Goal: Task Accomplishment & Management: Manage account settings

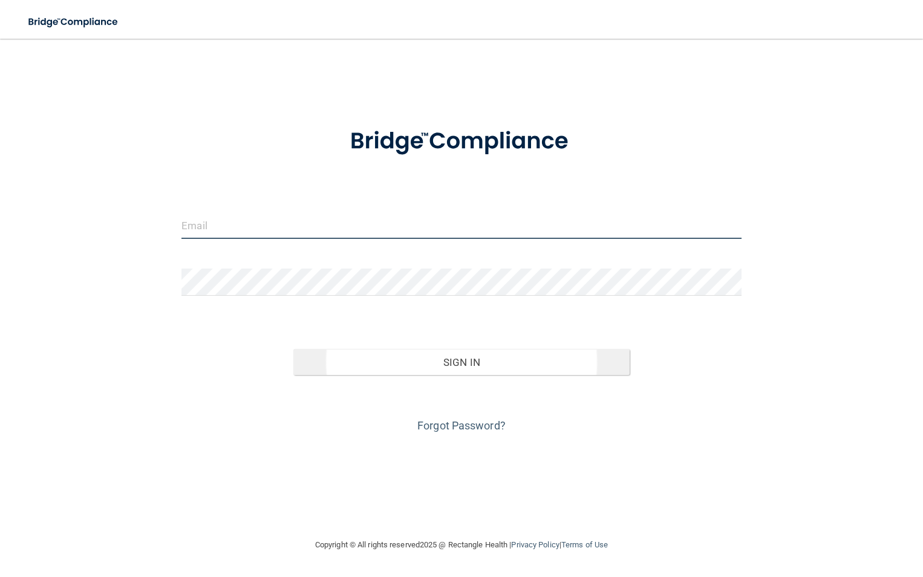
type input "[EMAIL_ADDRESS][DOMAIN_NAME]"
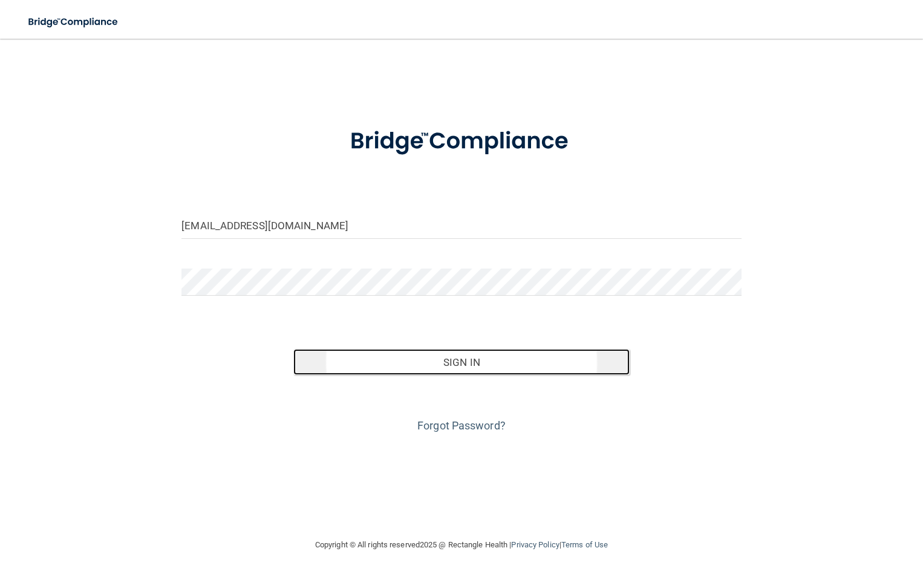
click at [459, 364] on button "Sign In" at bounding box center [461, 362] width 336 height 27
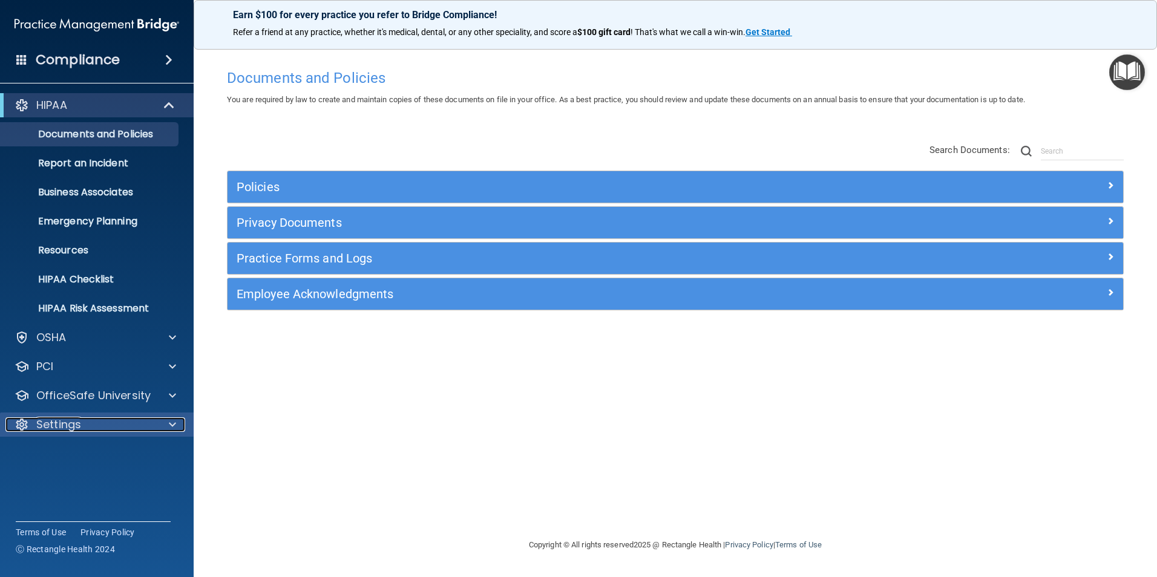
click at [167, 426] on div at bounding box center [170, 424] width 30 height 15
click at [71, 459] on p "My Account" at bounding box center [90, 454] width 165 height 12
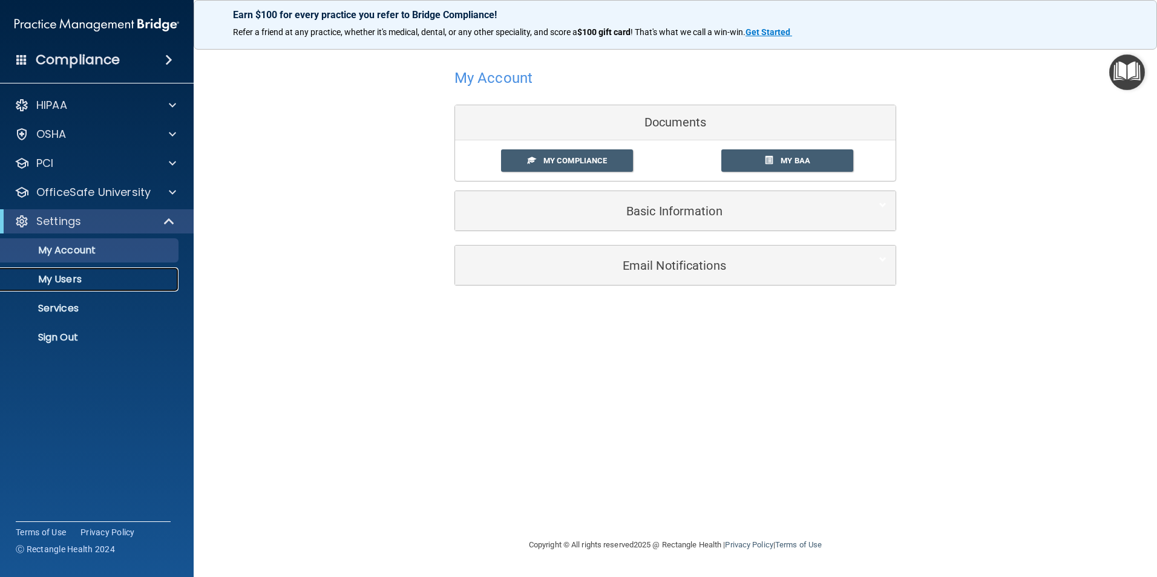
click at [59, 284] on p "My Users" at bounding box center [90, 279] width 165 height 12
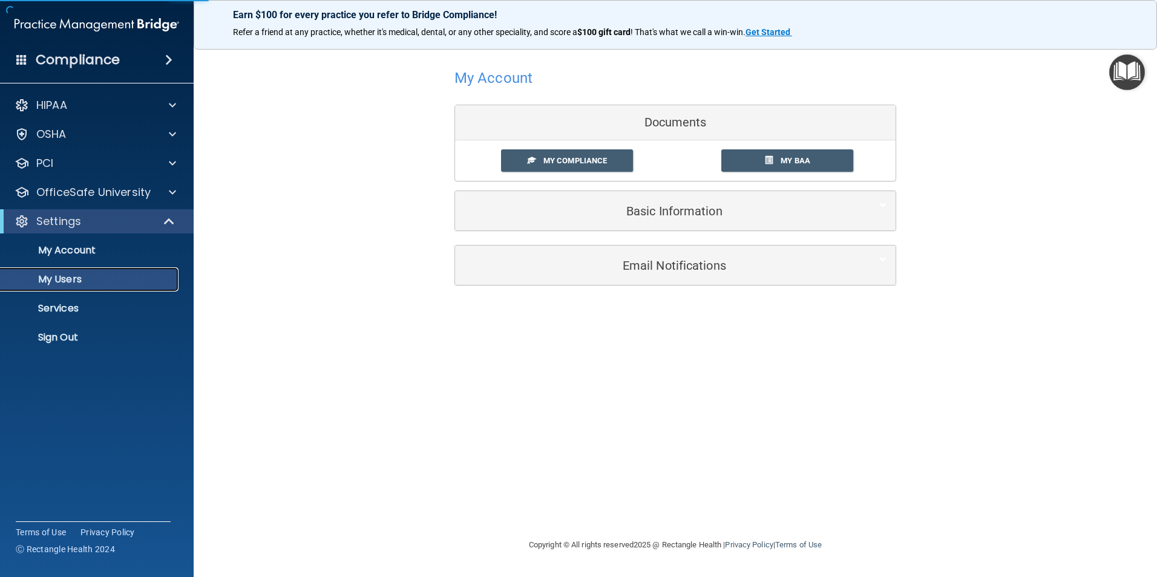
select select "20"
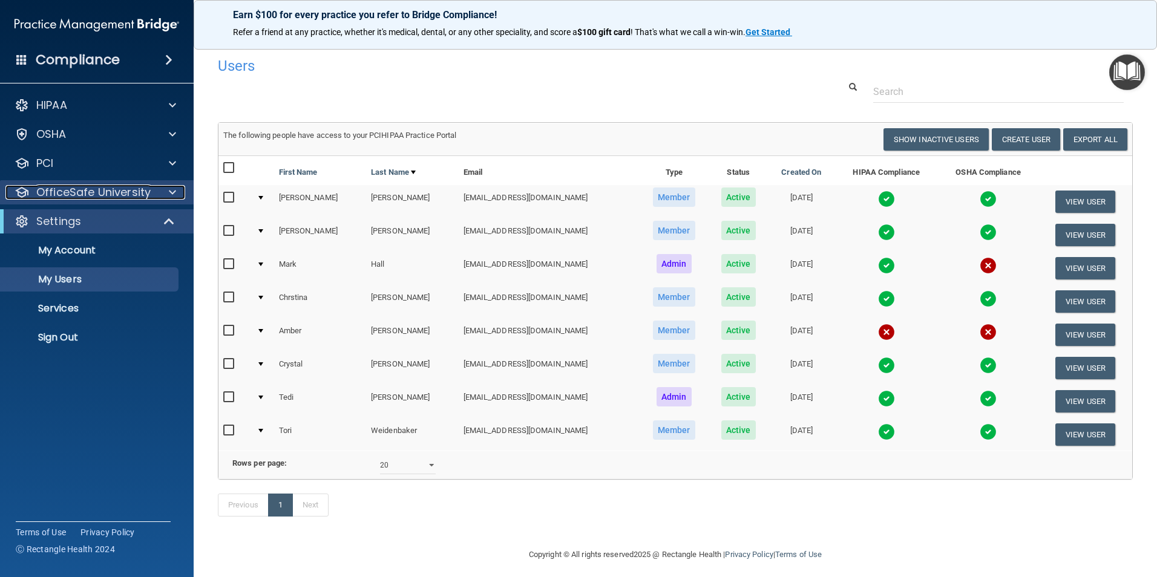
click at [168, 194] on div at bounding box center [170, 192] width 30 height 15
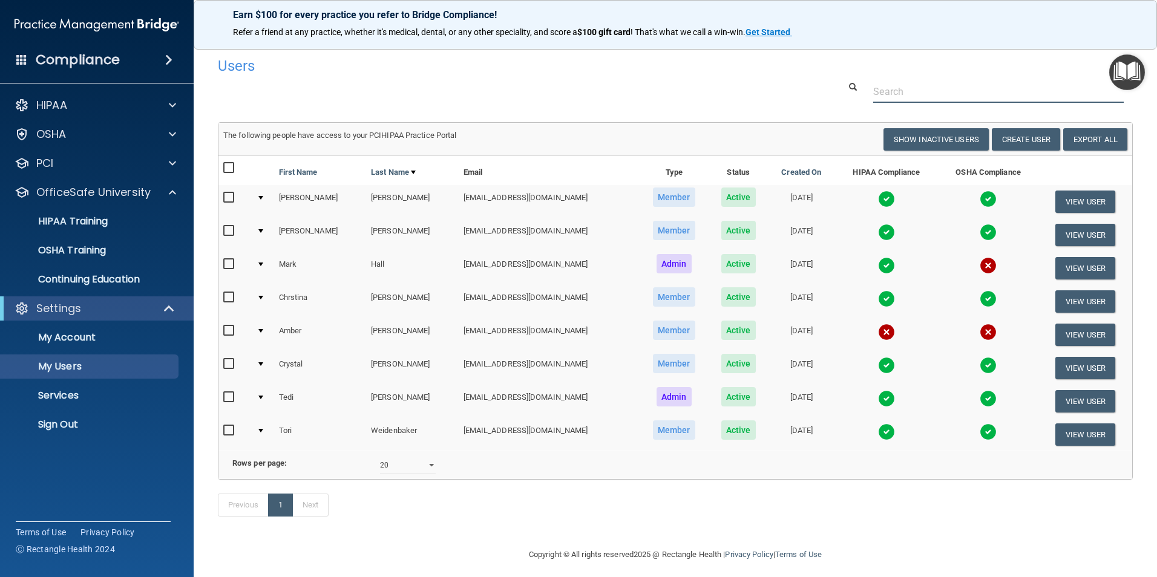
click at [923, 99] on input "text" at bounding box center [998, 91] width 250 height 22
type input "billing"
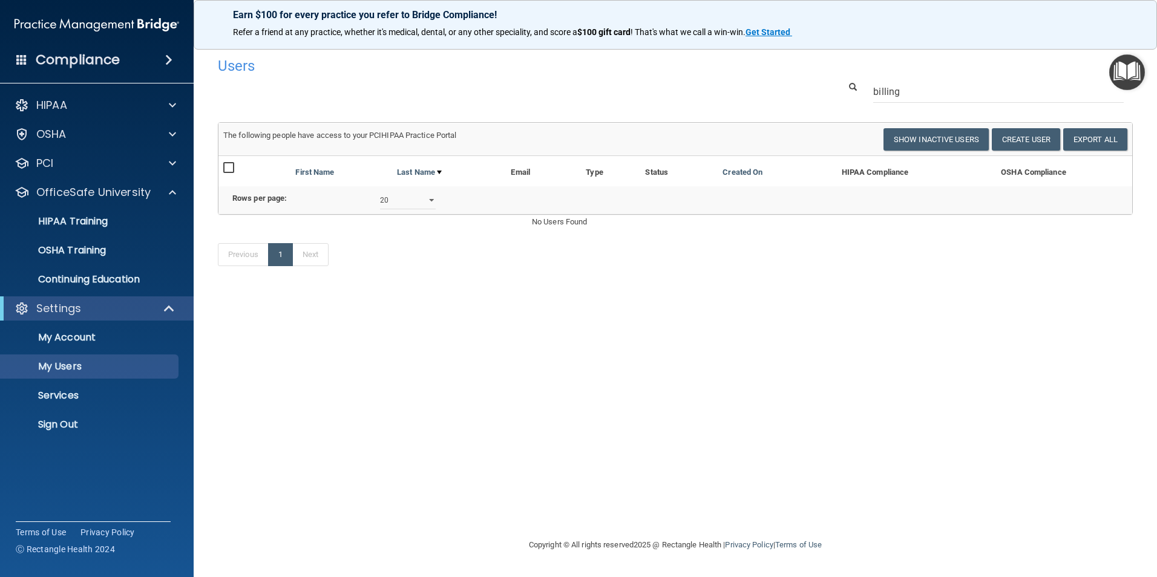
click at [160, 51] on div "Compliance" at bounding box center [97, 60] width 194 height 27
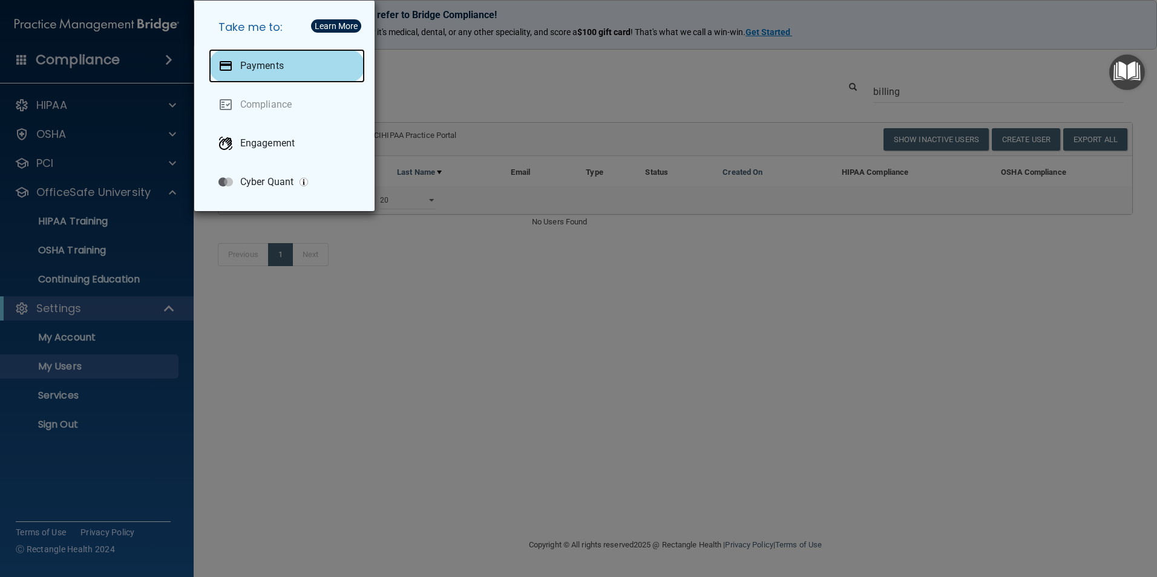
click at [238, 60] on div "Payments" at bounding box center [287, 66] width 156 height 34
click at [244, 70] on p "Payments" at bounding box center [262, 66] width 44 height 12
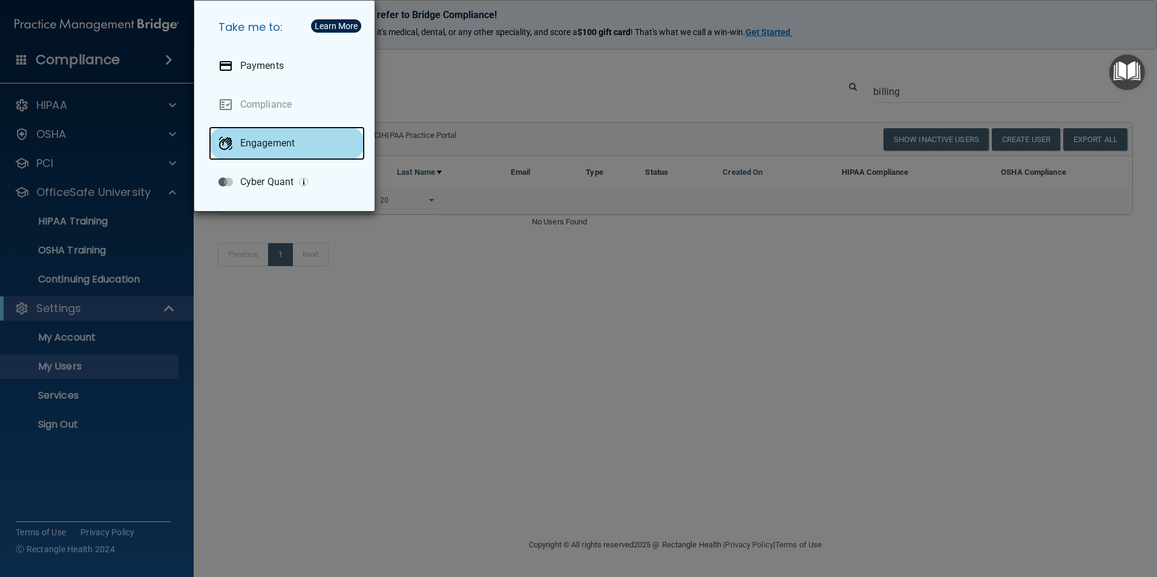
click at [256, 146] on p "Engagement" at bounding box center [267, 143] width 54 height 12
